Goal: Task Accomplishment & Management: Use online tool/utility

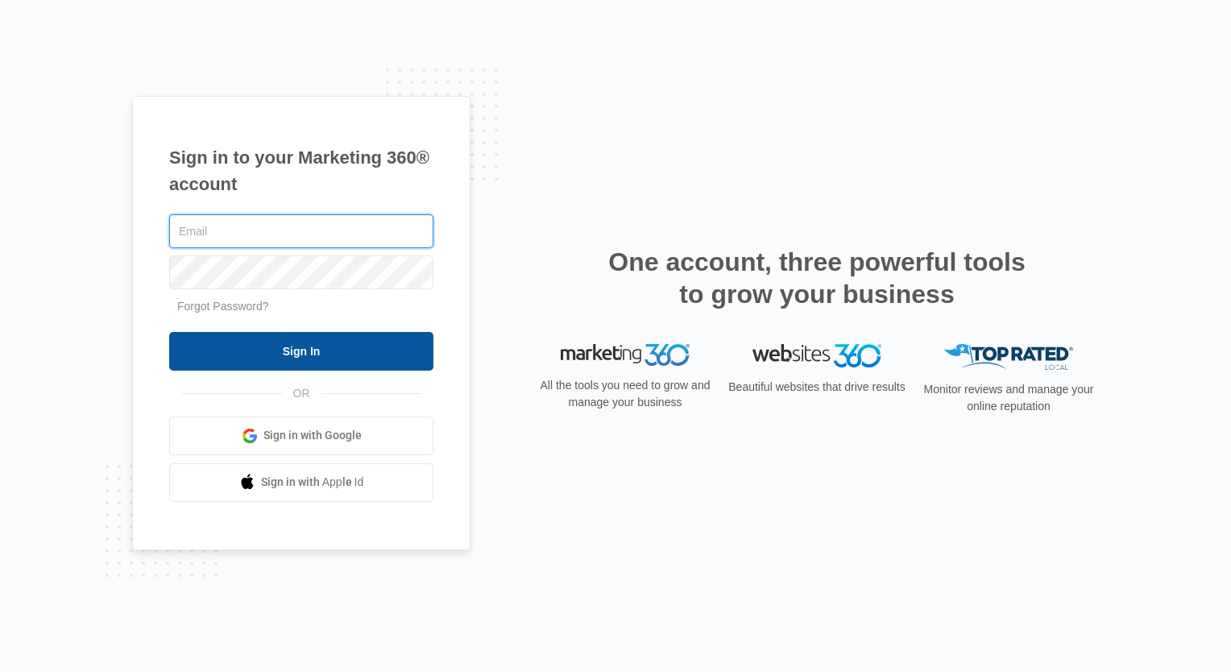
type input "[EMAIL_ADDRESS][PERSON_NAME][DOMAIN_NAME]"
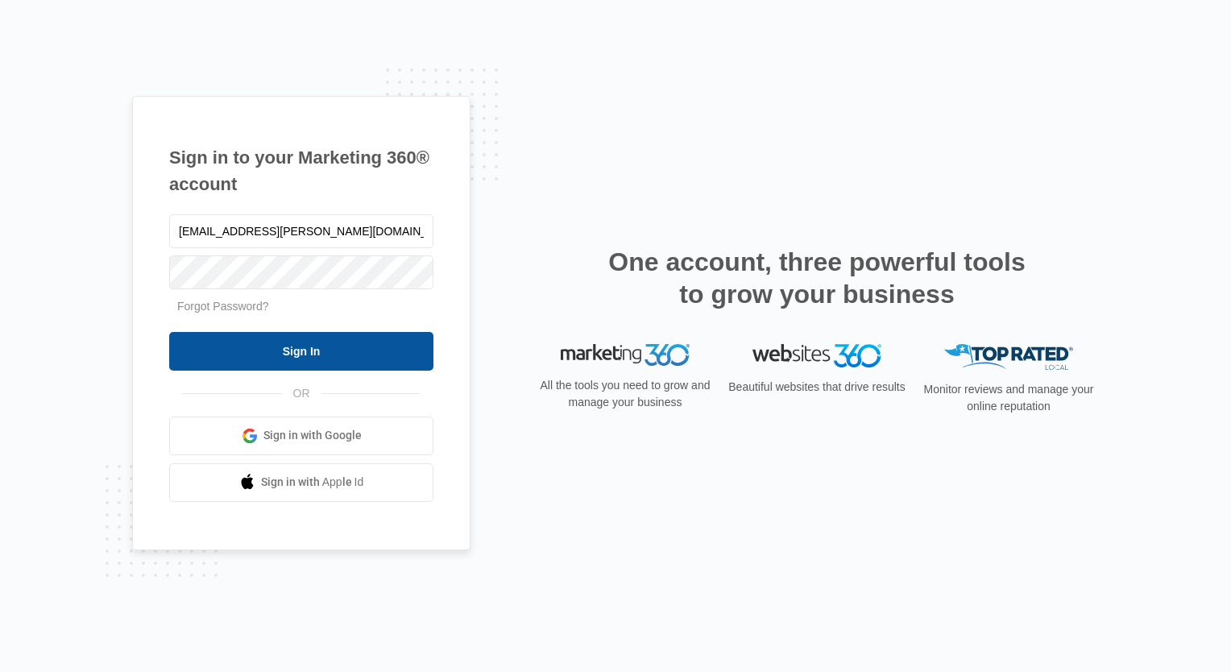
click at [232, 353] on input "Sign In" at bounding box center [301, 351] width 264 height 39
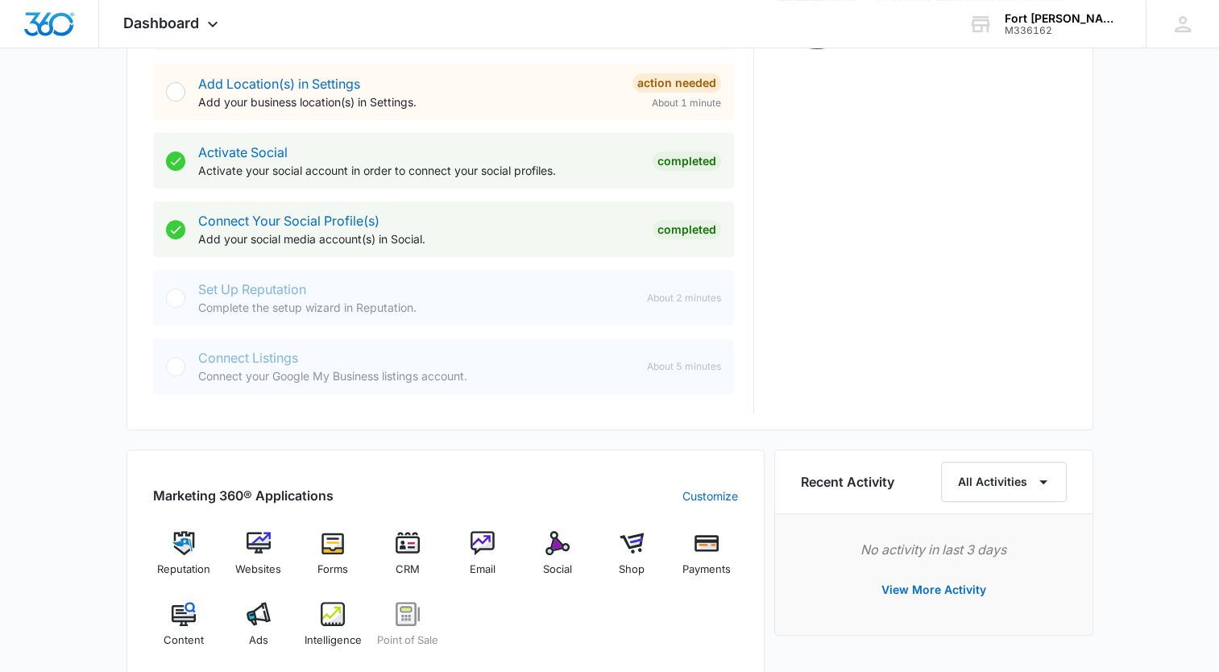
scroll to position [806, 0]
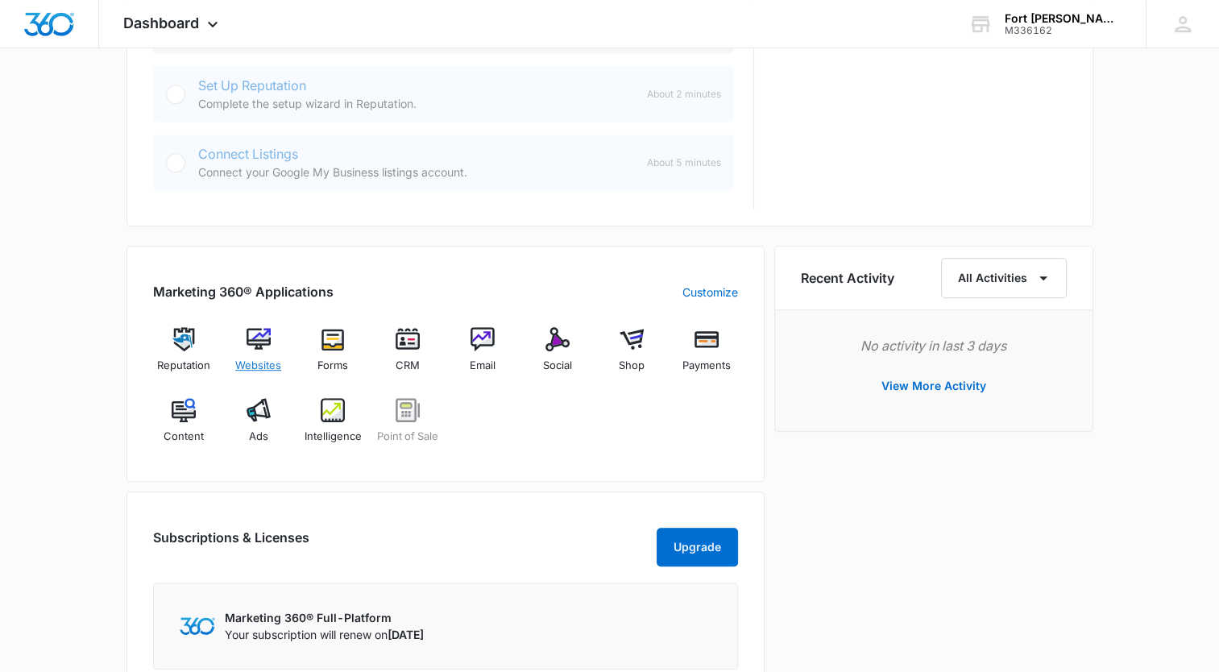
click at [260, 332] on img at bounding box center [259, 339] width 24 height 24
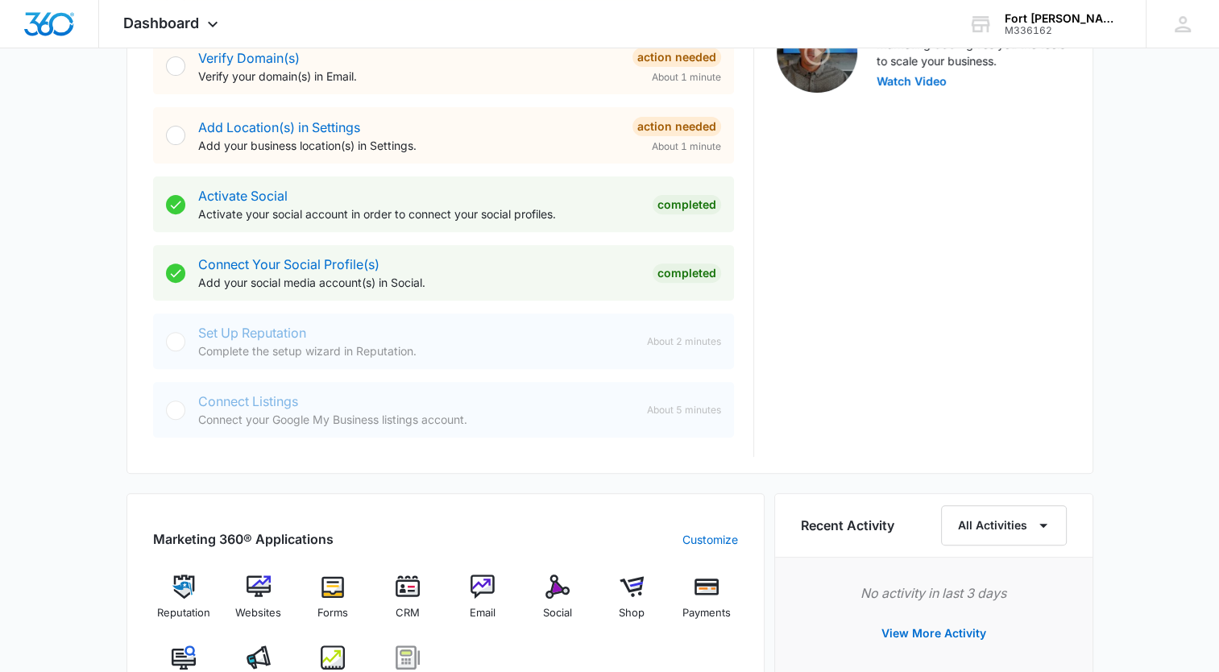
scroll to position [587, 0]
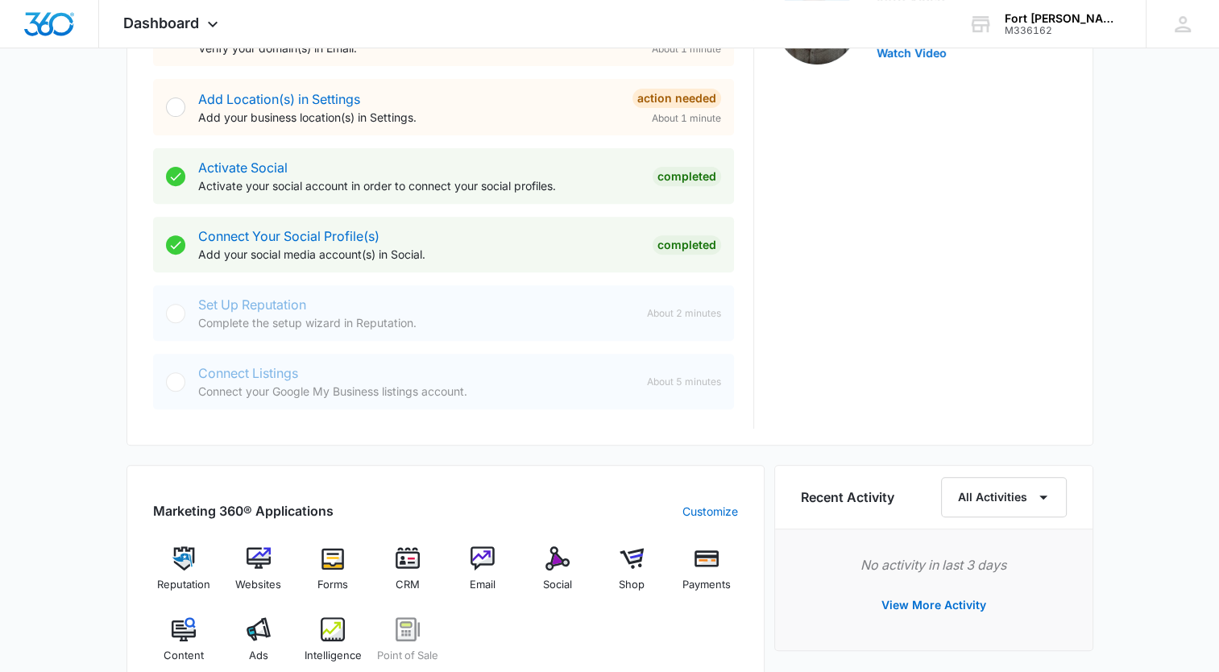
click at [275, 309] on div "Set Up Reputation Complete the setup wizard in Reputation." at bounding box center [416, 313] width 436 height 36
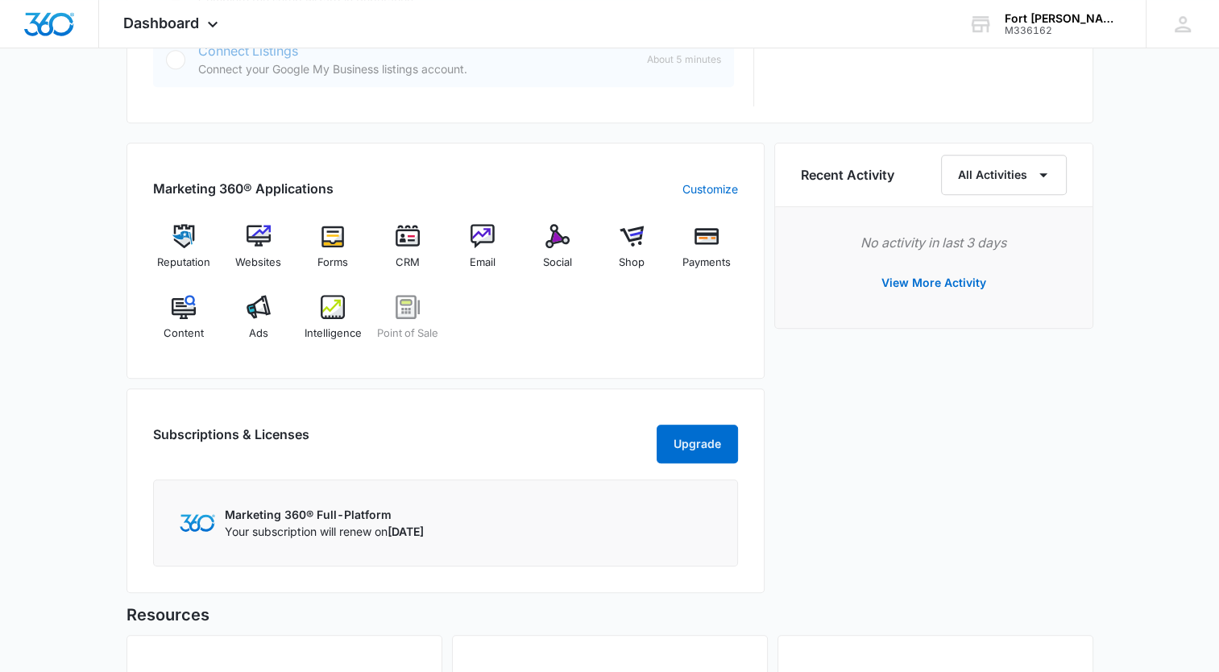
scroll to position [828, 0]
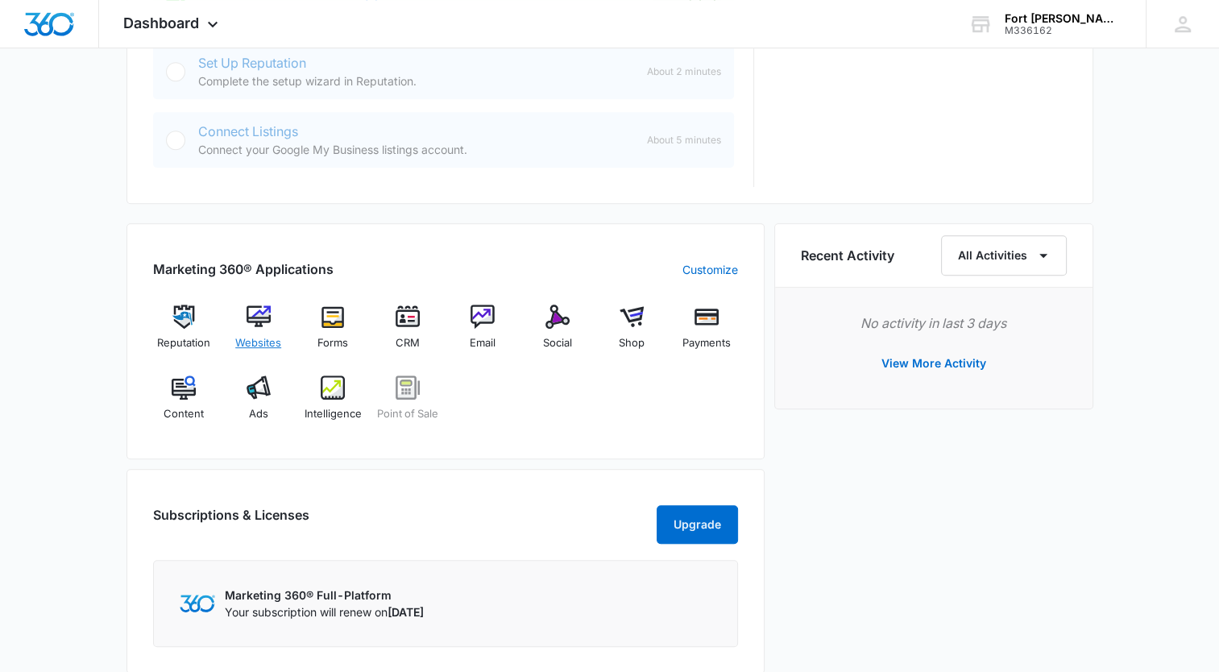
click at [266, 324] on img at bounding box center [259, 317] width 24 height 24
